Goal: Task Accomplishment & Management: Manage account settings

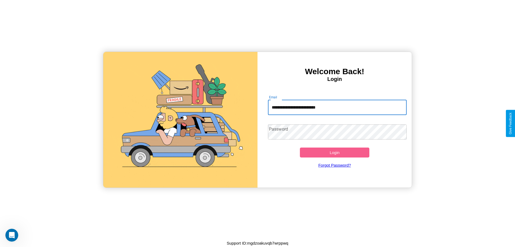
type input "**********"
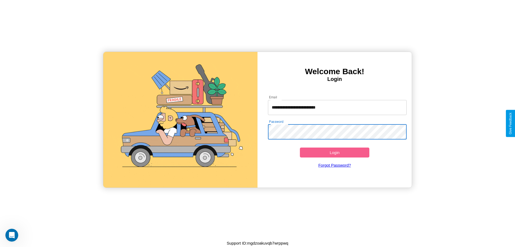
click at [334, 152] on button "Login" at bounding box center [334, 152] width 69 height 10
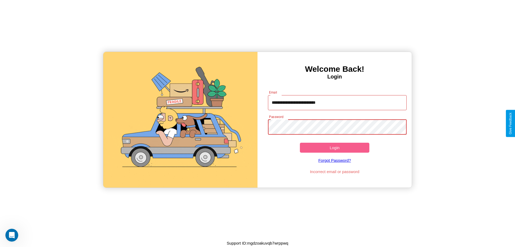
click at [334, 147] on button "Login" at bounding box center [334, 147] width 69 height 10
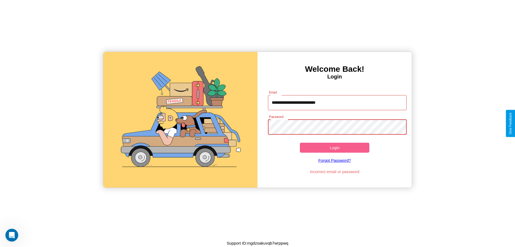
click at [334, 147] on button "Login" at bounding box center [334, 147] width 69 height 10
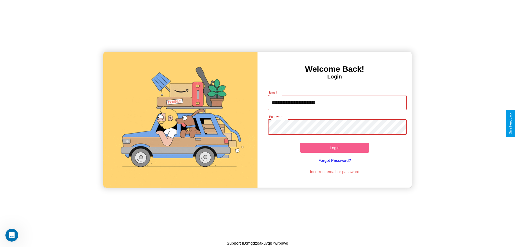
click at [334, 147] on button "Login" at bounding box center [334, 147] width 69 height 10
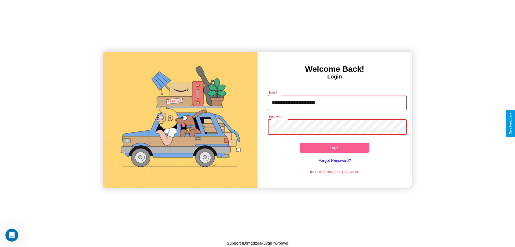
click at [334, 147] on button "Login" at bounding box center [334, 147] width 69 height 10
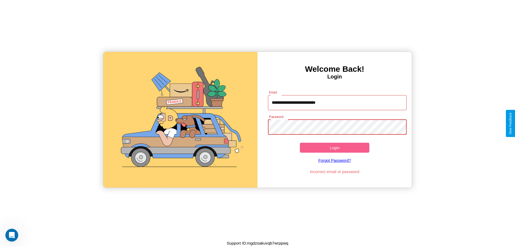
click at [334, 147] on button "Login" at bounding box center [334, 147] width 69 height 10
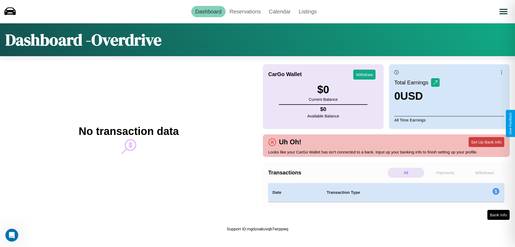
click at [486, 142] on button "Set Up Bank Info" at bounding box center [487, 142] width 36 height 10
